Goal: Transaction & Acquisition: Book appointment/travel/reservation

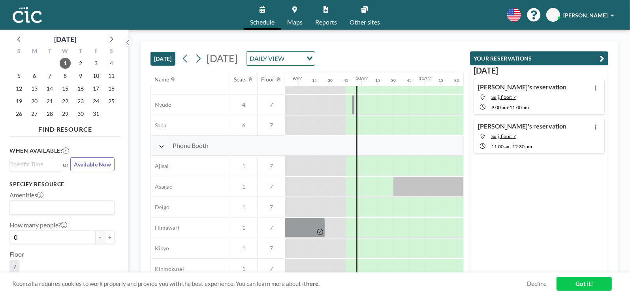
scroll to position [176, 558]
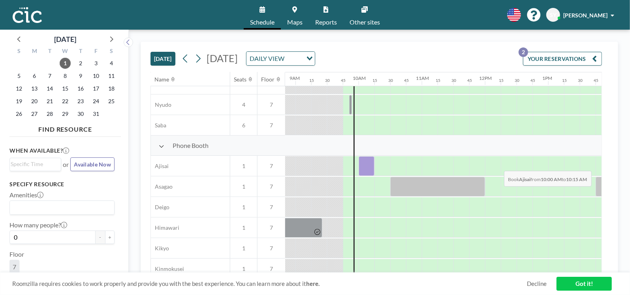
click at [359, 164] on div at bounding box center [367, 166] width 16 height 20
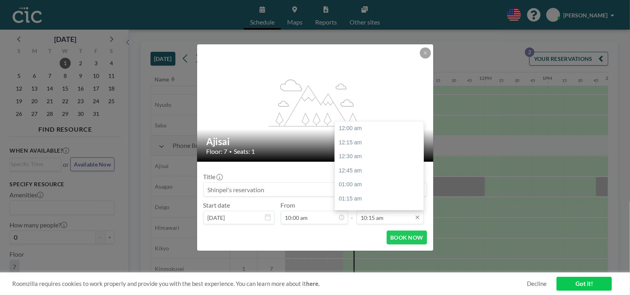
scroll to position [576, 0]
click at [359, 145] on div "10:30 am" at bounding box center [381, 143] width 92 height 14
type input "10:30 am"
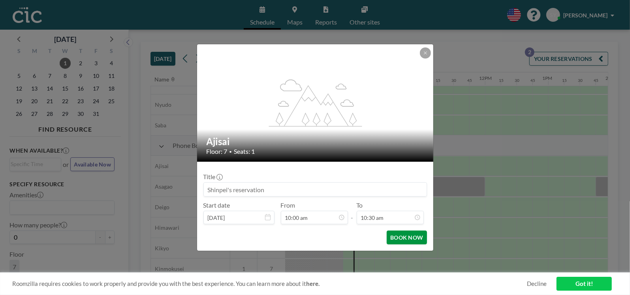
click at [409, 237] on button "BOOK NOW" at bounding box center [407, 237] width 40 height 14
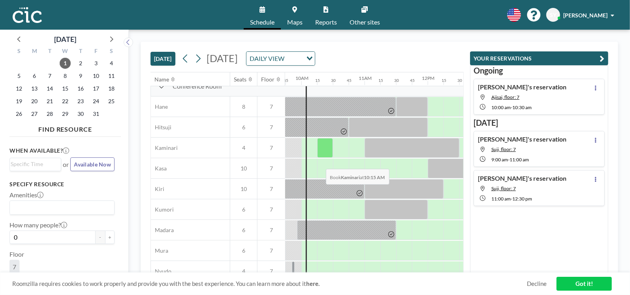
scroll to position [10, 616]
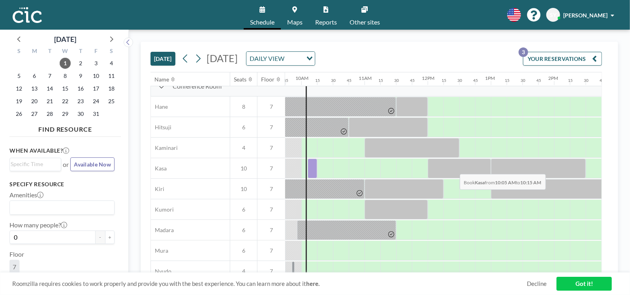
click at [315, 167] on div at bounding box center [312, 168] width 9 height 20
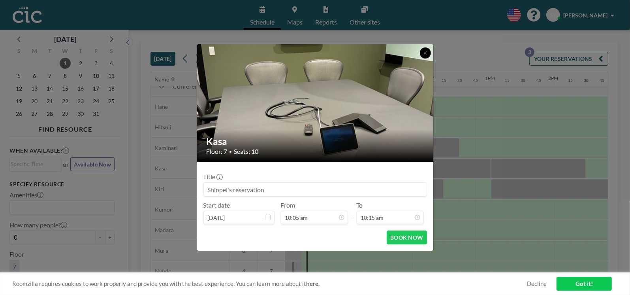
click at [425, 54] on icon at bounding box center [425, 53] width 5 height 5
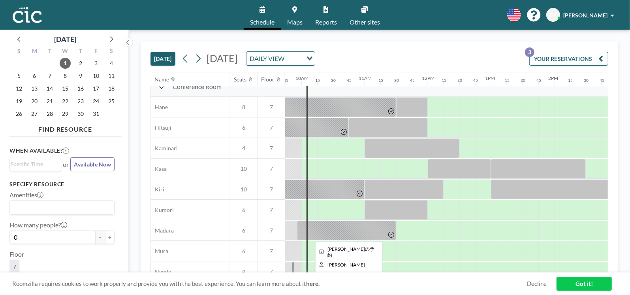
scroll to position [8, 616]
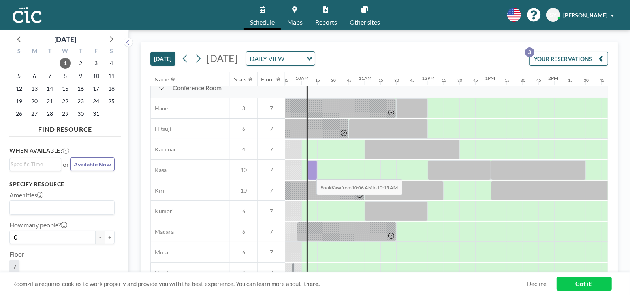
click at [310, 173] on div at bounding box center [312, 170] width 9 height 20
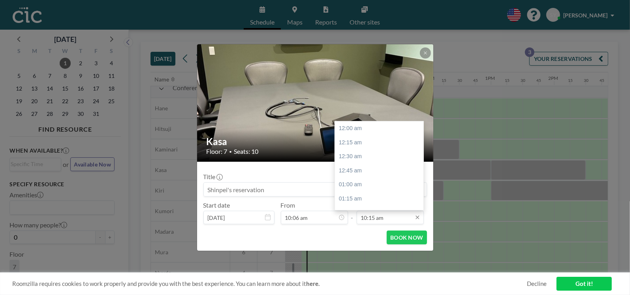
scroll to position [576, 0]
click at [363, 146] on div "10:30 am" at bounding box center [381, 143] width 92 height 14
type input "10:30 am"
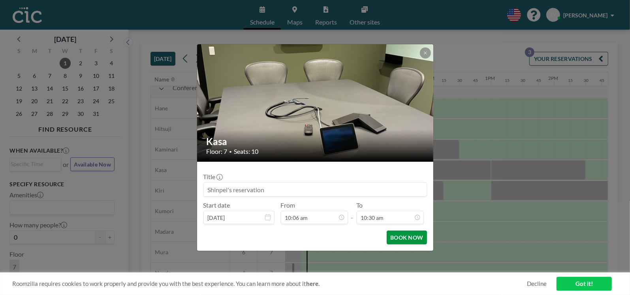
scroll to position [589, 0]
click at [404, 235] on button "BOOK NOW" at bounding box center [407, 237] width 40 height 14
